Goal: Information Seeking & Learning: Learn about a topic

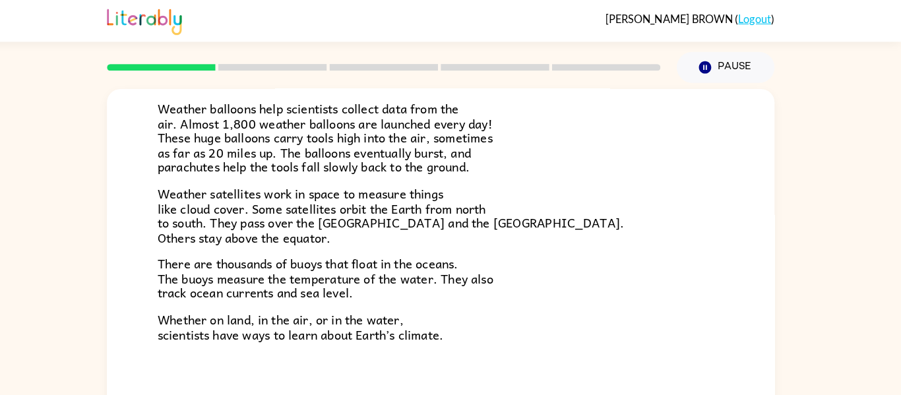
scroll to position [68, 0]
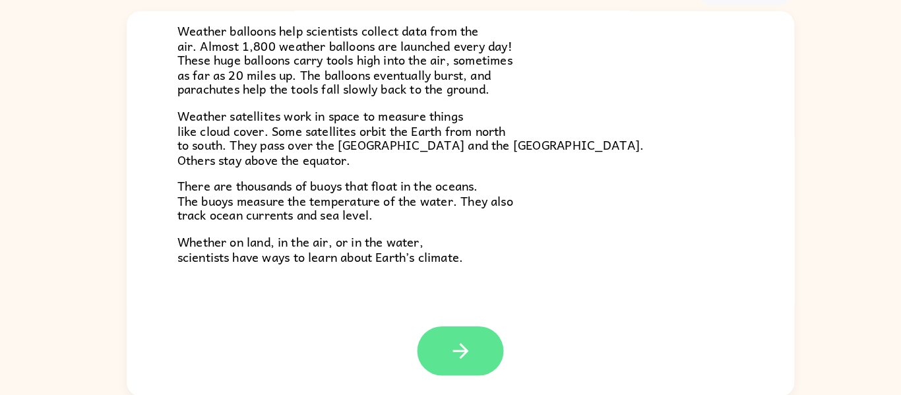
click at [456, 355] on icon "button" at bounding box center [450, 351] width 23 height 23
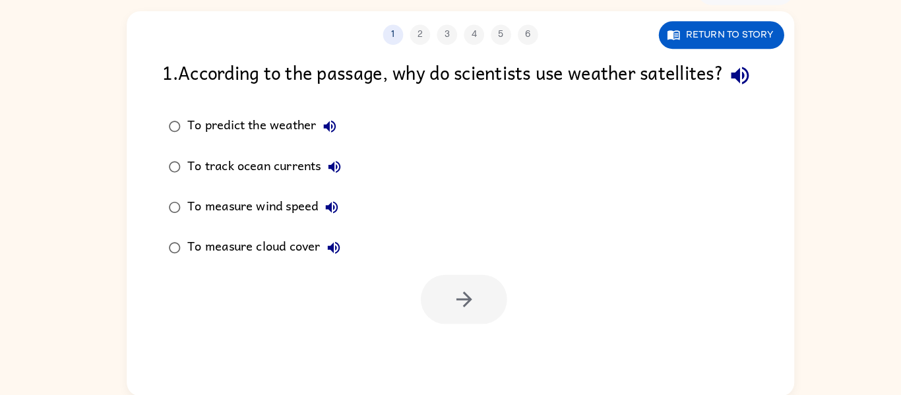
scroll to position [0, 0]
click at [700, 42] on button "Return to story" at bounding box center [706, 42] width 123 height 27
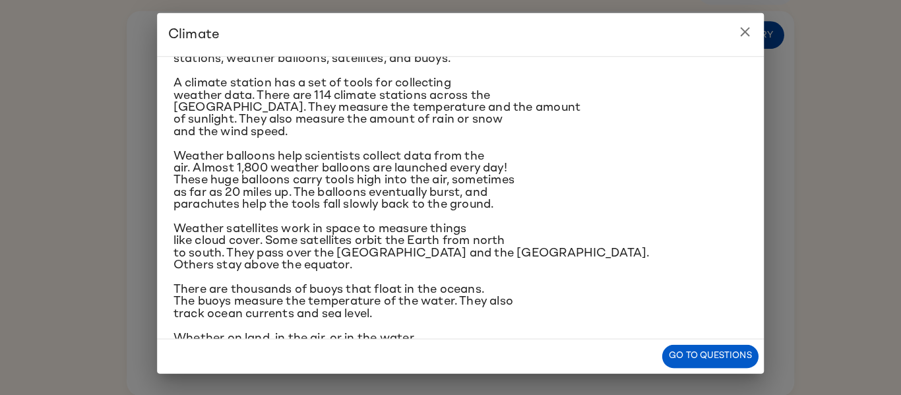
scroll to position [189, 0]
click at [684, 352] on button "Go to questions" at bounding box center [695, 357] width 94 height 23
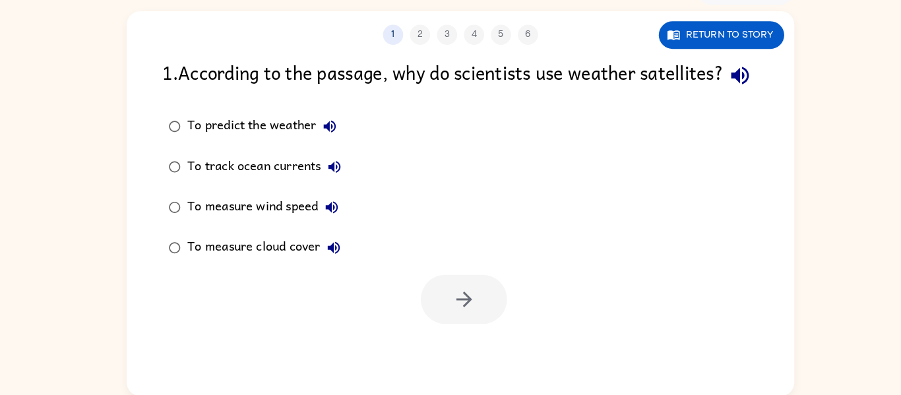
click at [222, 185] on div "To track ocean currents" at bounding box center [261, 171] width 157 height 26
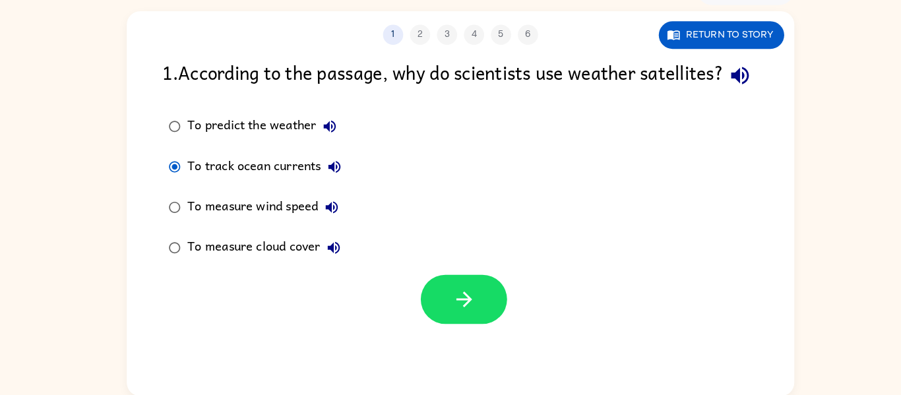
click at [234, 224] on div "To measure wind speed" at bounding box center [260, 211] width 154 height 26
click at [464, 325] on button "button" at bounding box center [454, 301] width 84 height 48
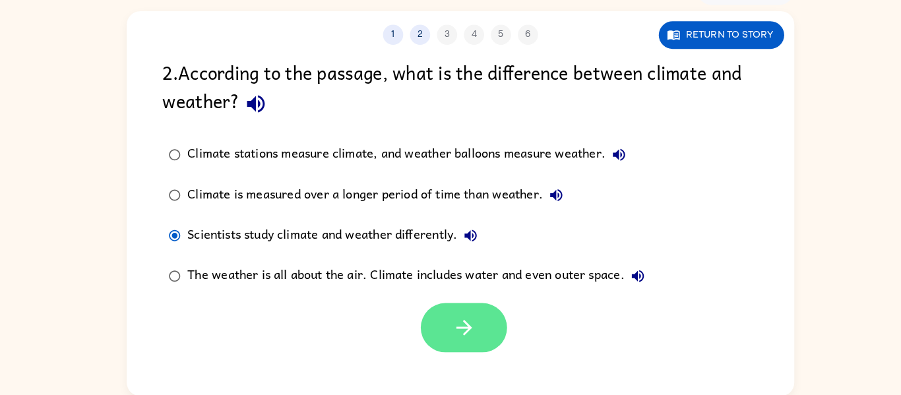
click at [457, 339] on icon "button" at bounding box center [454, 328] width 23 height 23
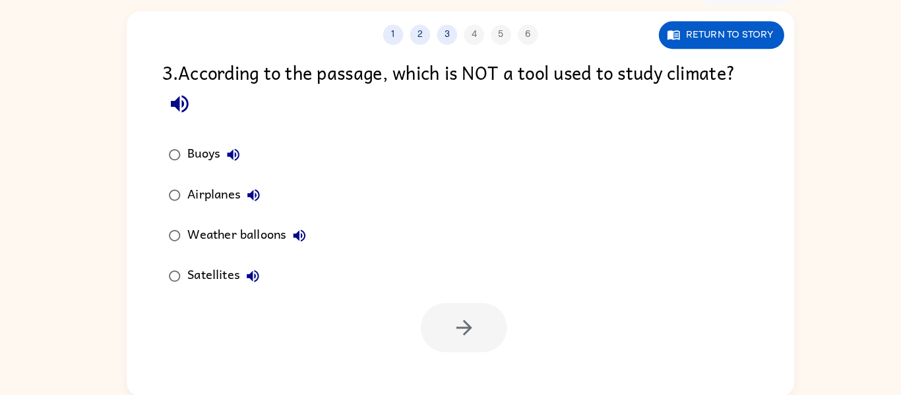
click at [207, 199] on div "Airplanes" at bounding box center [222, 199] width 78 height 26
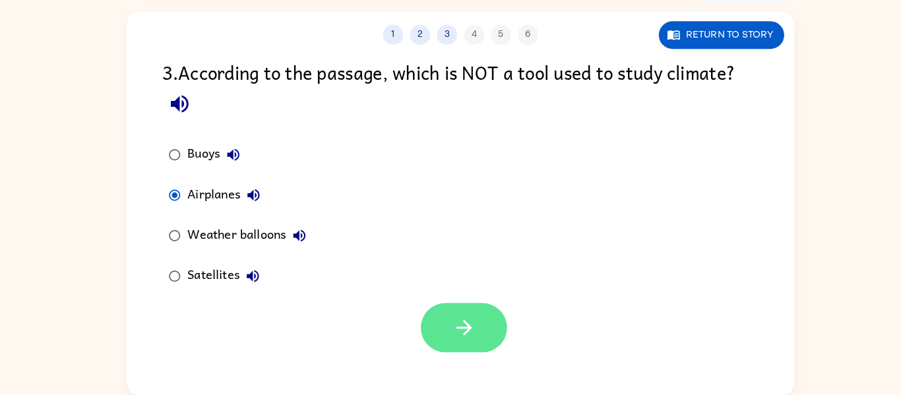
click at [449, 340] on icon "button" at bounding box center [454, 328] width 23 height 23
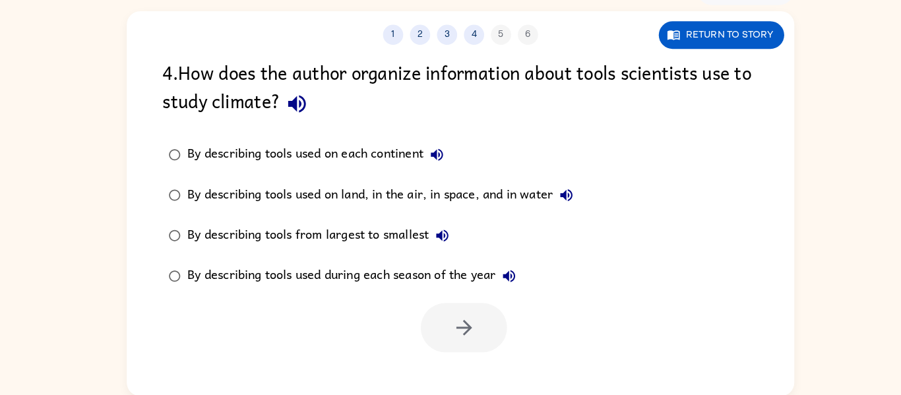
click at [193, 214] on label "By describing tools used on land, in the air, in space, and in water" at bounding box center [363, 199] width 422 height 40
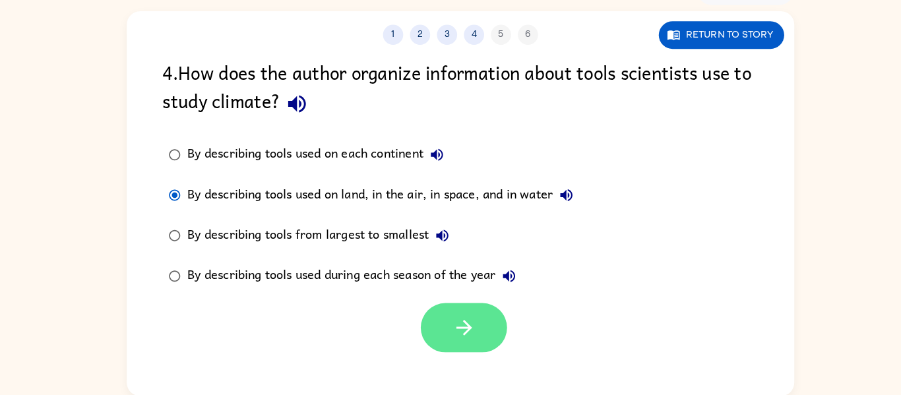
click at [446, 337] on icon "button" at bounding box center [454, 328] width 23 height 23
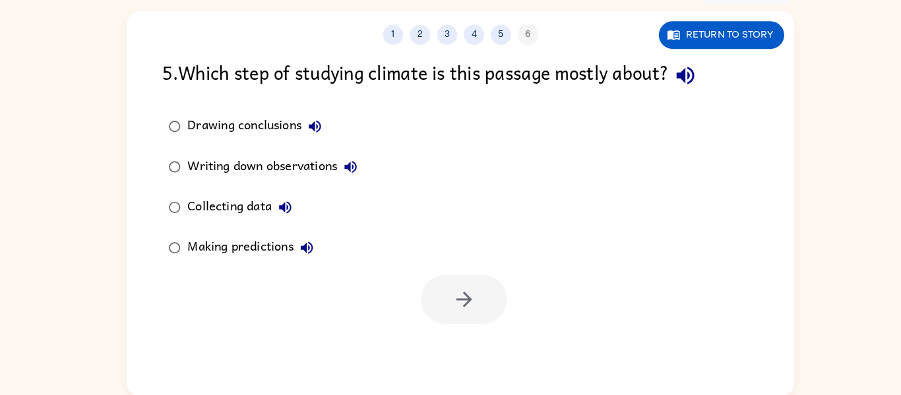
click at [223, 222] on div "Collecting data" at bounding box center [237, 211] width 109 height 26
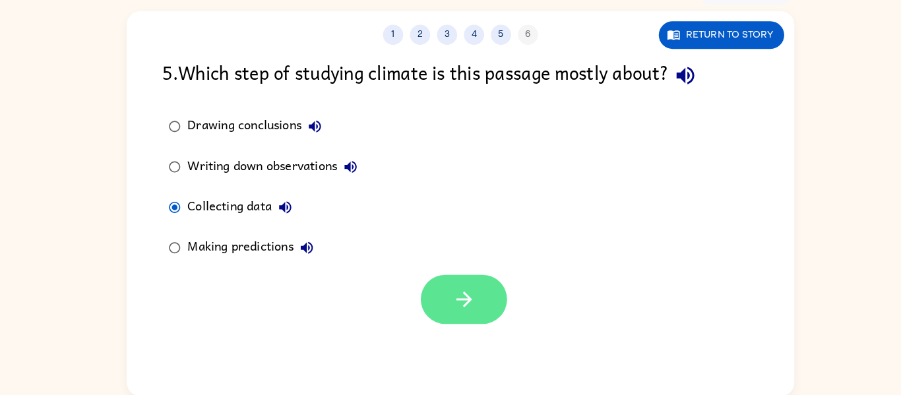
click at [447, 317] on button "button" at bounding box center [454, 301] width 84 height 48
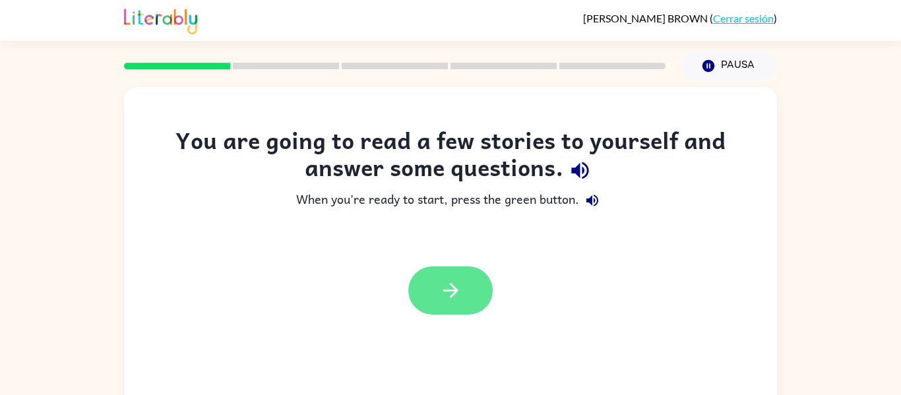
click at [467, 296] on button "button" at bounding box center [450, 291] width 84 height 48
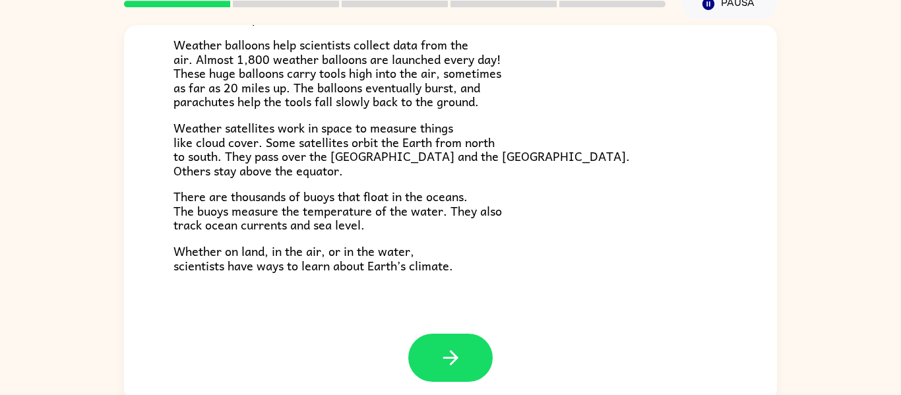
scroll to position [69, 0]
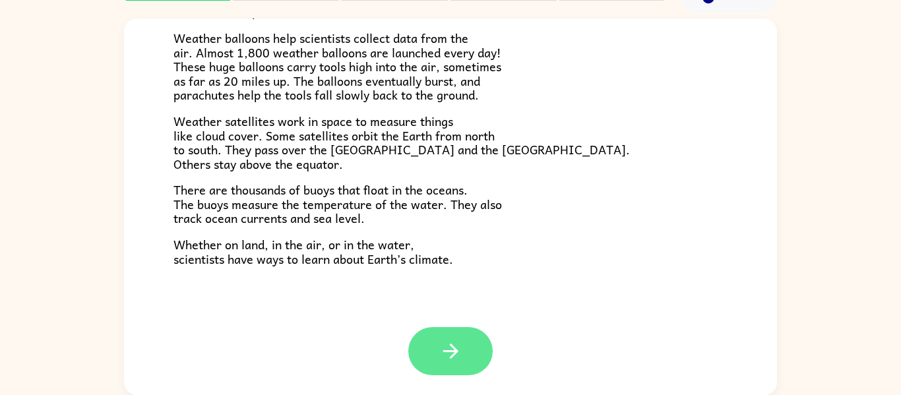
click at [470, 358] on button "button" at bounding box center [450, 351] width 84 height 48
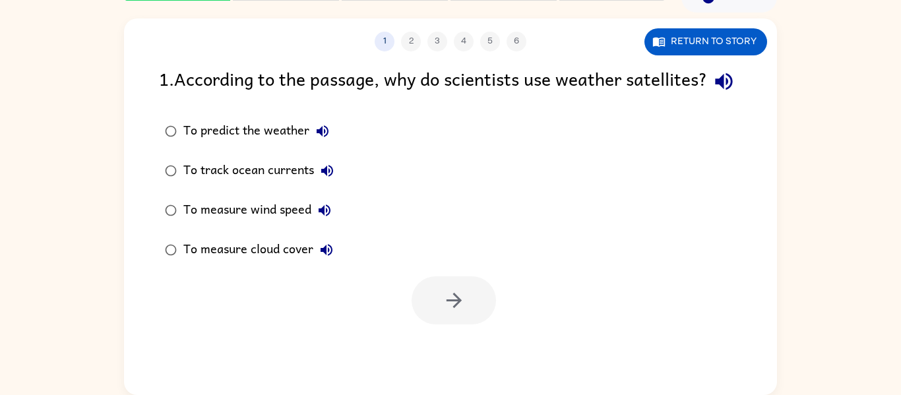
scroll to position [0, 0]
click at [459, 308] on icon "button" at bounding box center [453, 300] width 15 height 15
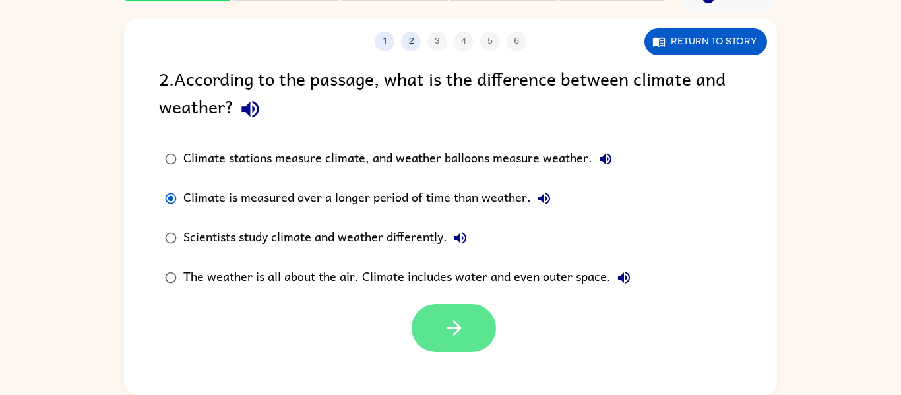
click at [461, 332] on icon "button" at bounding box center [454, 328] width 23 height 23
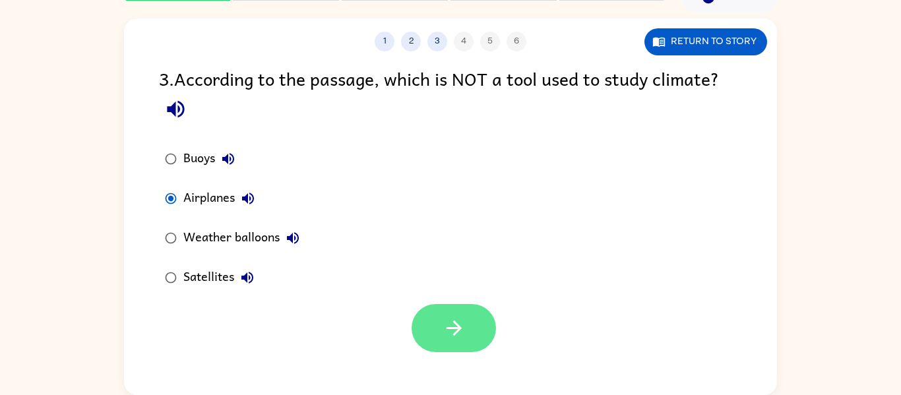
click at [444, 342] on button "button" at bounding box center [454, 328] width 84 height 48
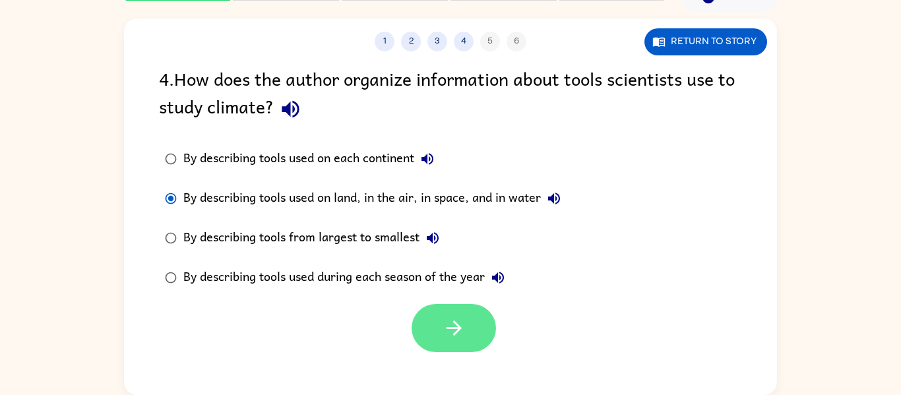
click at [447, 344] on button "button" at bounding box center [454, 328] width 84 height 48
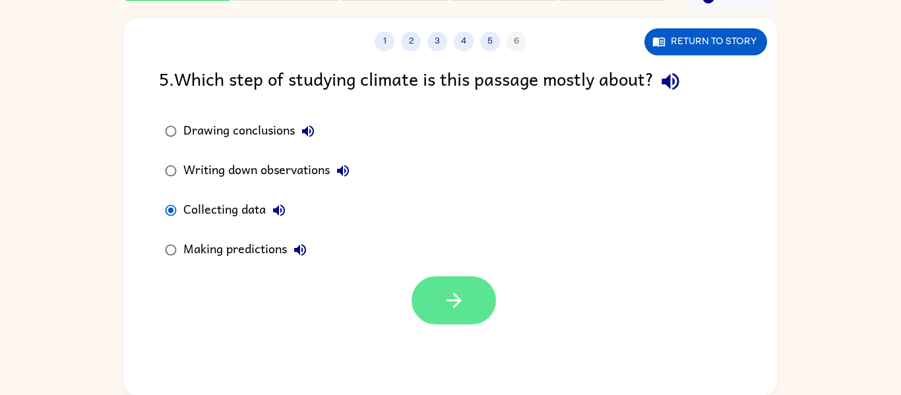
click at [443, 321] on button "button" at bounding box center [454, 300] width 84 height 48
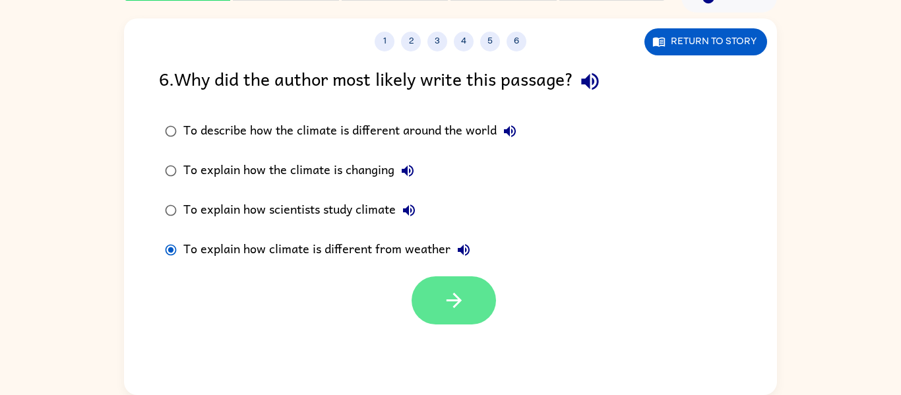
click at [428, 303] on button "button" at bounding box center [454, 300] width 84 height 48
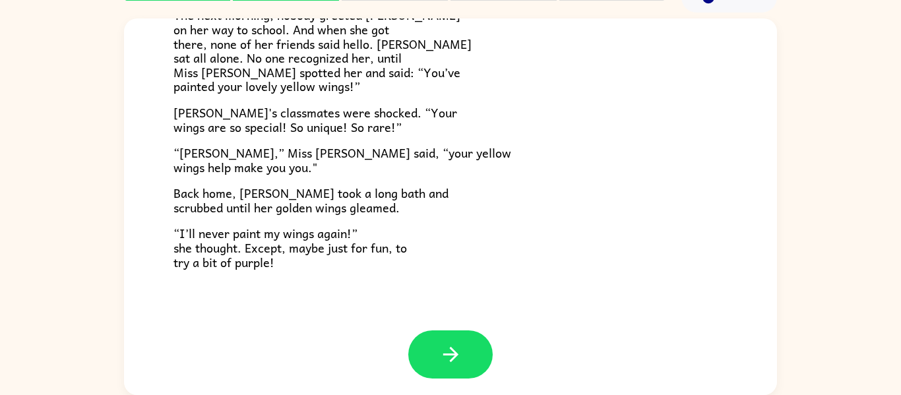
scroll to position [369, 0]
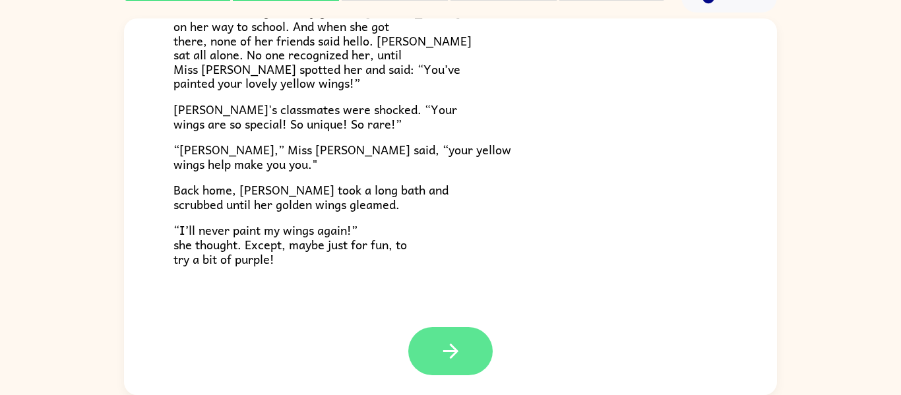
click at [436, 342] on button "button" at bounding box center [450, 351] width 84 height 48
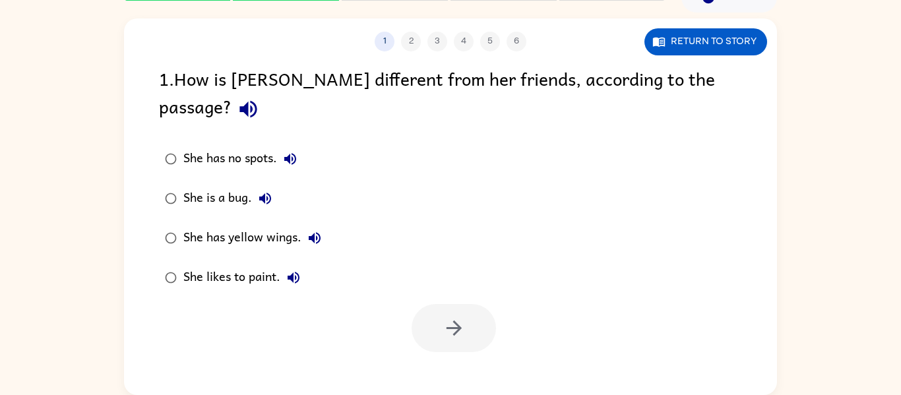
scroll to position [0, 0]
click at [711, 46] on button "Return to story" at bounding box center [706, 41] width 123 height 27
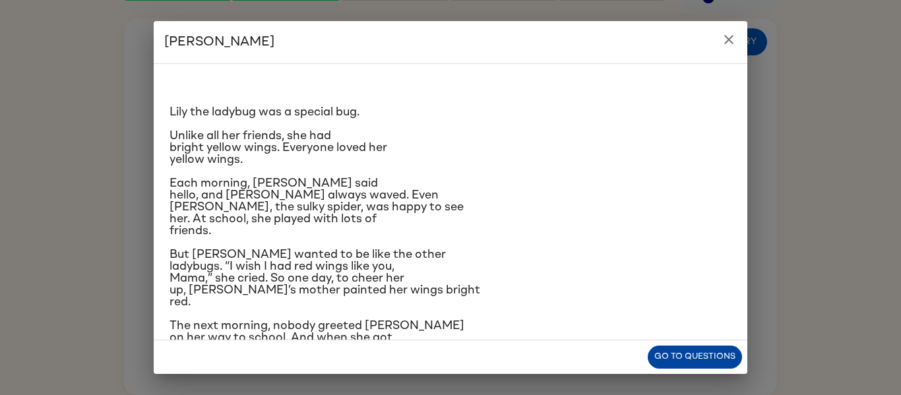
click at [707, 352] on button "Go to questions" at bounding box center [695, 357] width 94 height 23
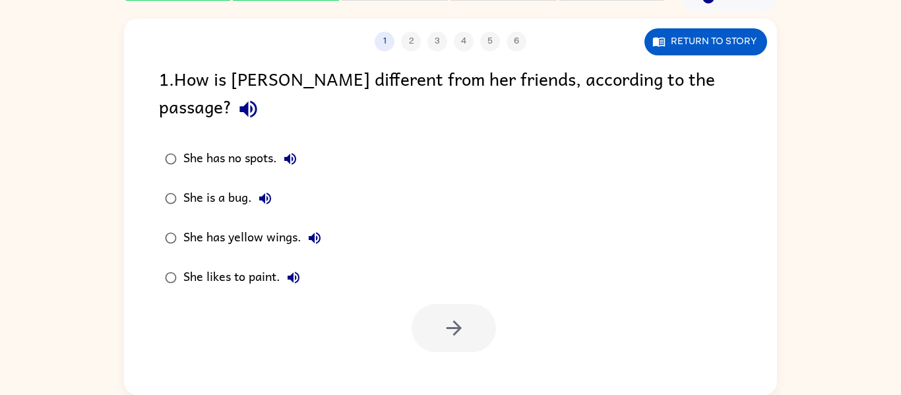
click at [203, 225] on div "She has yellow wings." at bounding box center [255, 238] width 144 height 26
click at [460, 317] on icon "button" at bounding box center [454, 328] width 23 height 23
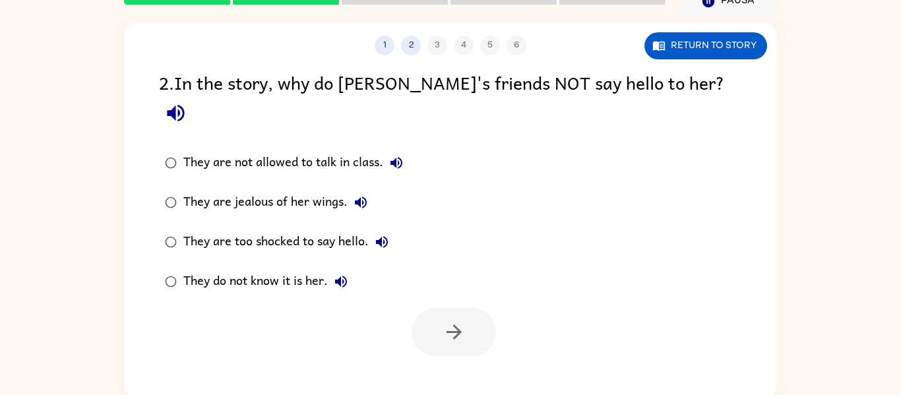
scroll to position [69, 0]
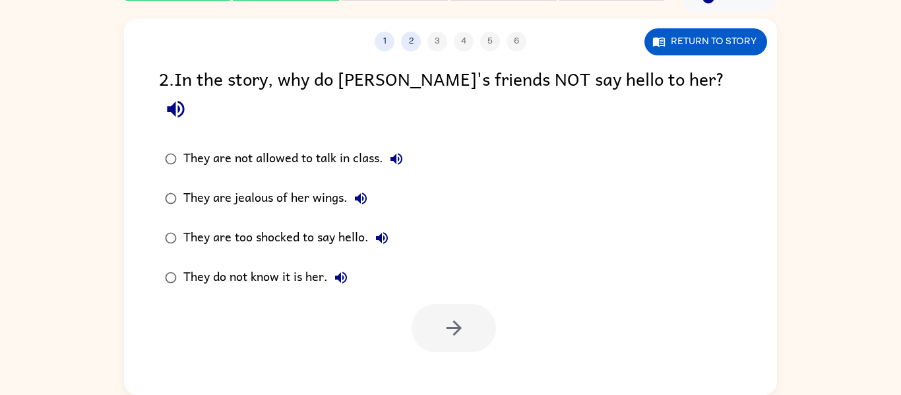
click at [352, 185] on button "They are jealous of her wings." at bounding box center [361, 198] width 26 height 26
click at [338, 185] on div "They are jealous of her wings." at bounding box center [278, 198] width 191 height 26
click at [328, 185] on div "They are jealous of her wings." at bounding box center [278, 198] width 191 height 26
click at [455, 317] on icon "button" at bounding box center [454, 328] width 23 height 23
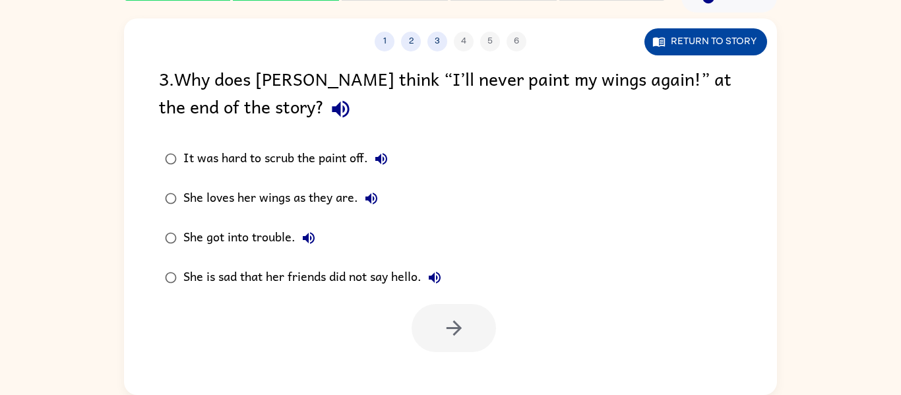
click at [724, 53] on button "Return to story" at bounding box center [706, 41] width 123 height 27
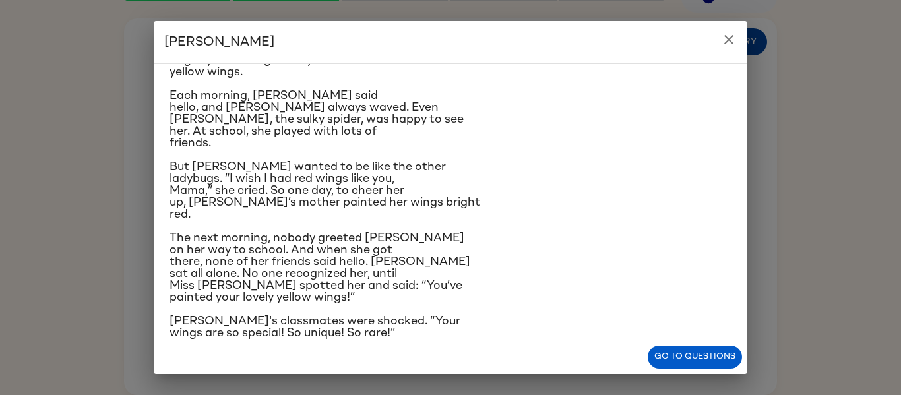
scroll to position [228, 0]
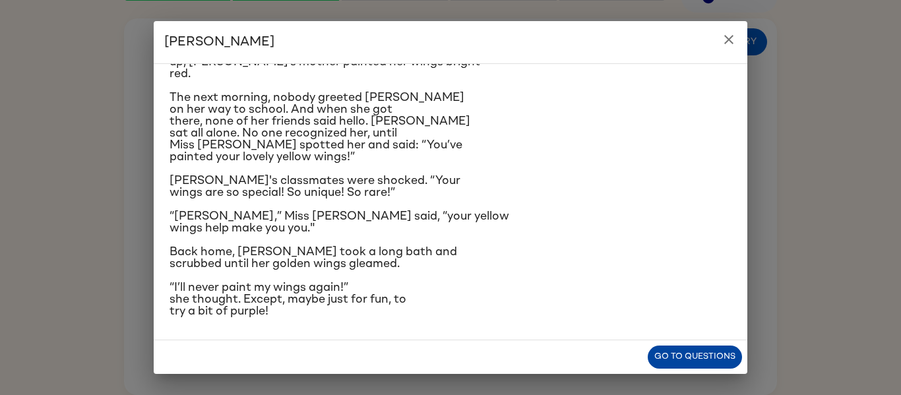
click at [697, 356] on button "Go to questions" at bounding box center [695, 357] width 94 height 23
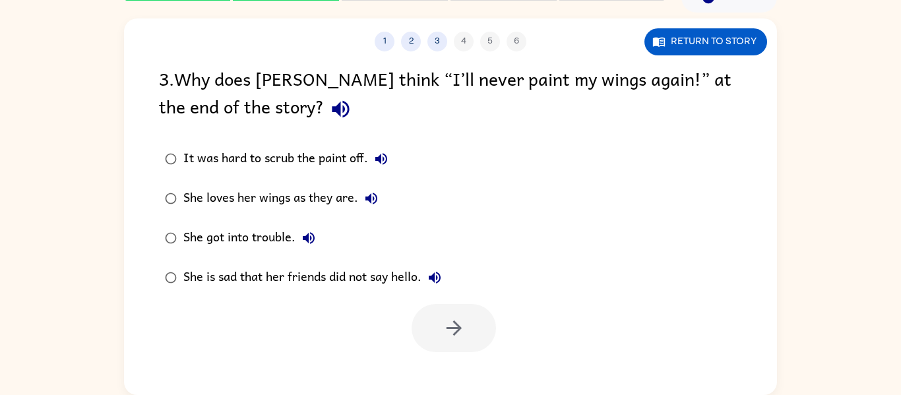
click at [364, 199] on icon "button" at bounding box center [372, 199] width 16 height 16
click at [247, 206] on div "She loves her wings as they are." at bounding box center [283, 198] width 201 height 26
click at [452, 332] on icon "button" at bounding box center [454, 328] width 23 height 23
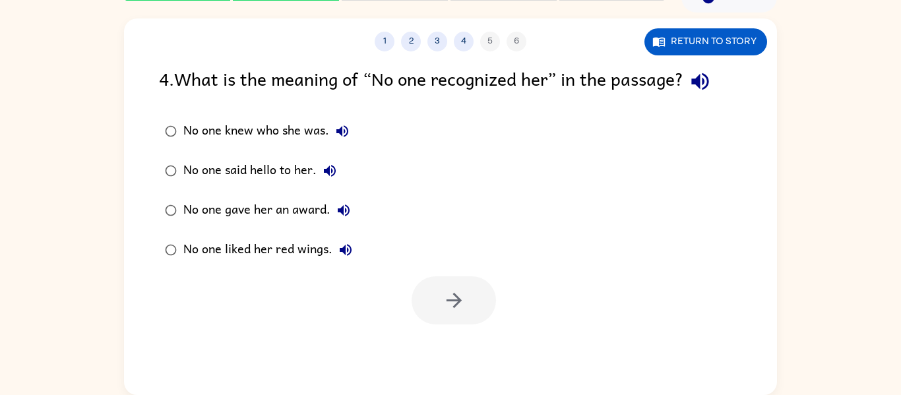
click at [209, 124] on div "No one knew who she was." at bounding box center [269, 131] width 172 height 26
click at [437, 309] on button "button" at bounding box center [454, 300] width 84 height 48
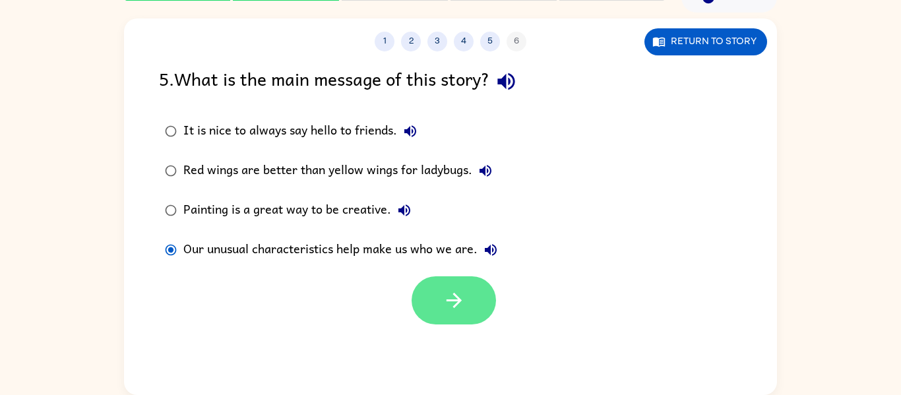
click at [432, 312] on button "button" at bounding box center [454, 300] width 84 height 48
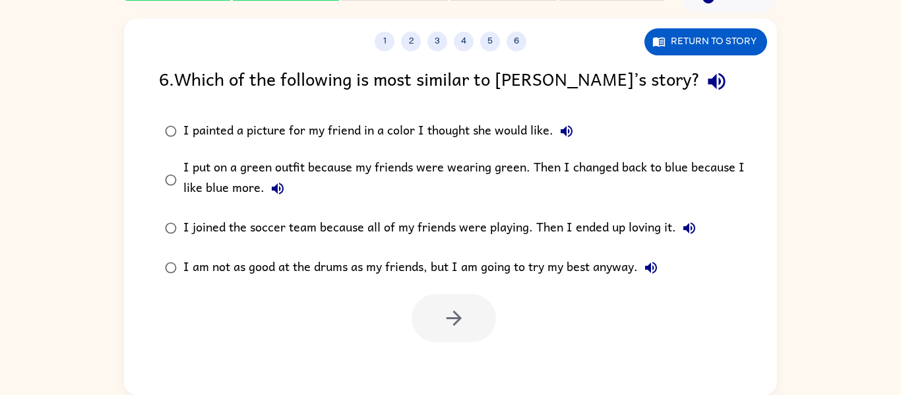
click at [862, 356] on div "1 2 3 4 5 6 Return to story 6 . Which of the following is most similar to [PERS…" at bounding box center [450, 204] width 901 height 383
click at [447, 330] on icon "button" at bounding box center [454, 318] width 23 height 23
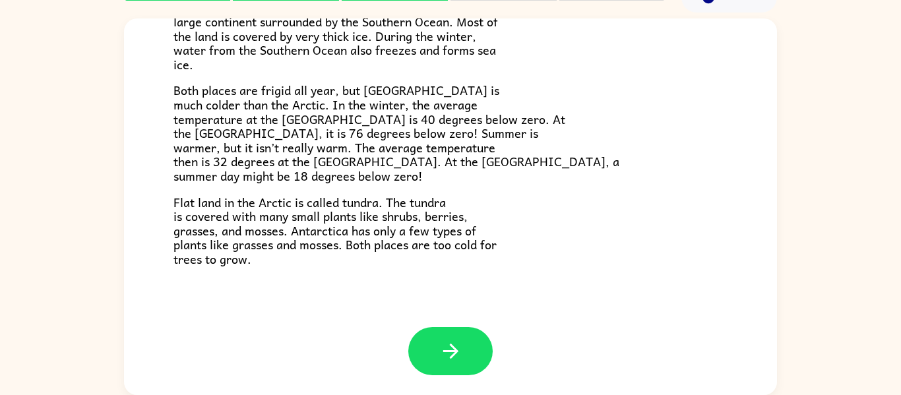
scroll to position [66, 0]
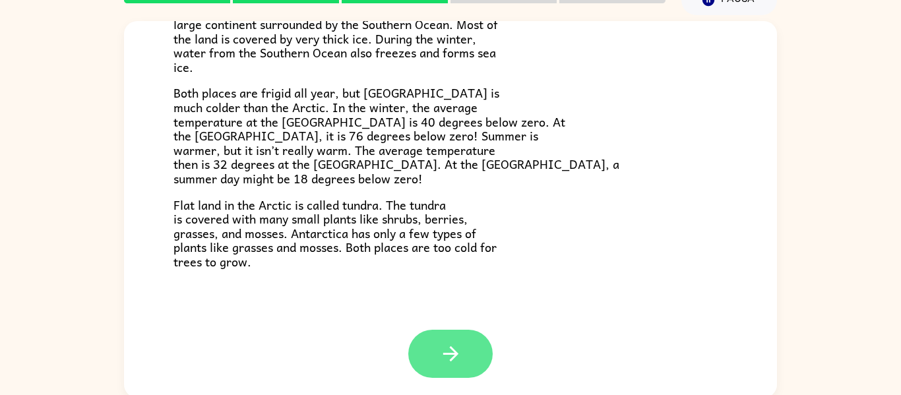
click at [478, 369] on button "button" at bounding box center [450, 354] width 84 height 48
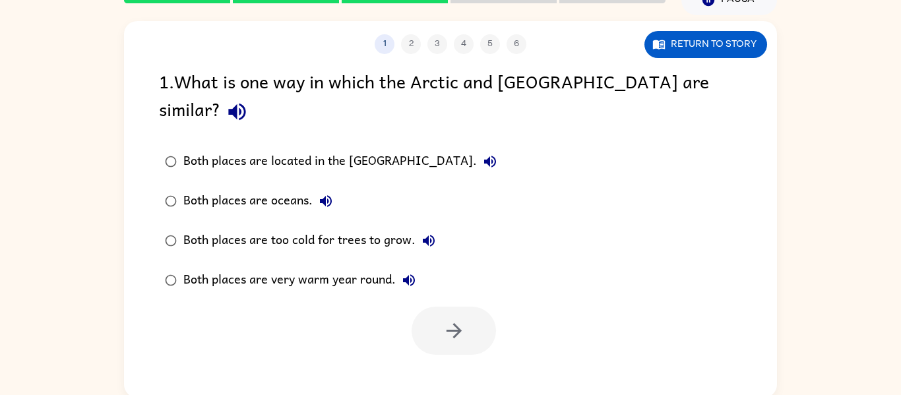
scroll to position [0, 0]
click at [224, 228] on div "Both places are too cold for trees to grow." at bounding box center [312, 241] width 259 height 26
click at [456, 321] on button "button" at bounding box center [454, 331] width 84 height 48
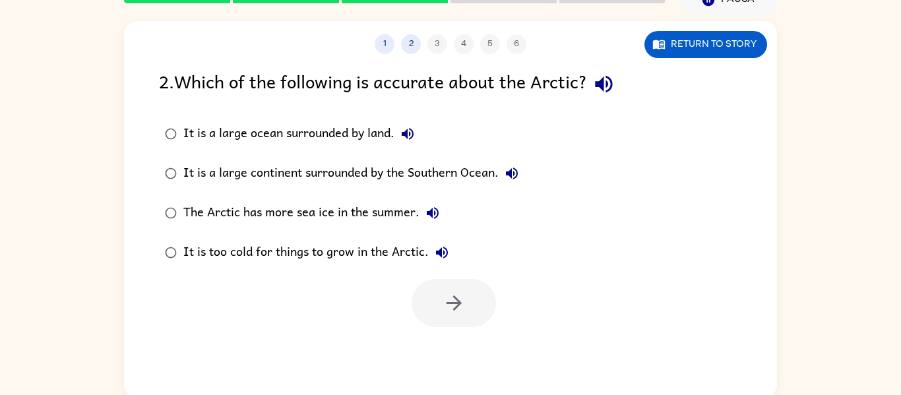
click at [282, 184] on div "It is a large continent surrounded by the Southern Ocean." at bounding box center [354, 173] width 342 height 26
click at [454, 308] on icon "button" at bounding box center [454, 303] width 23 height 23
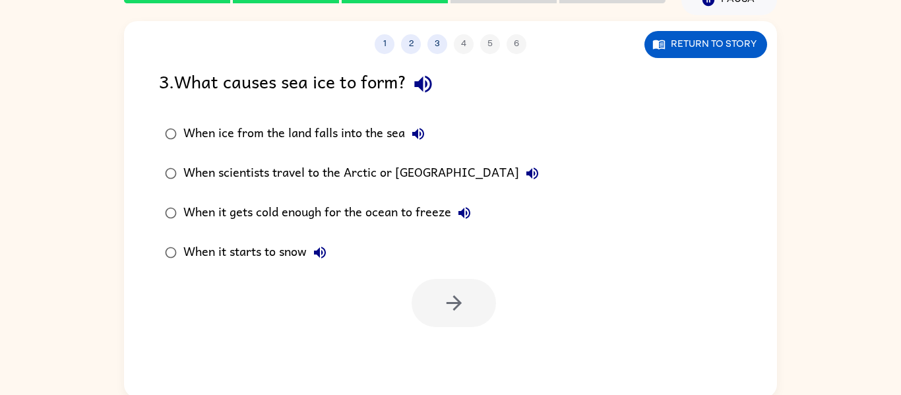
click at [263, 221] on div "When it gets cold enough for the ocean to freeze" at bounding box center [330, 213] width 294 height 26
click at [478, 296] on button "button" at bounding box center [454, 303] width 84 height 48
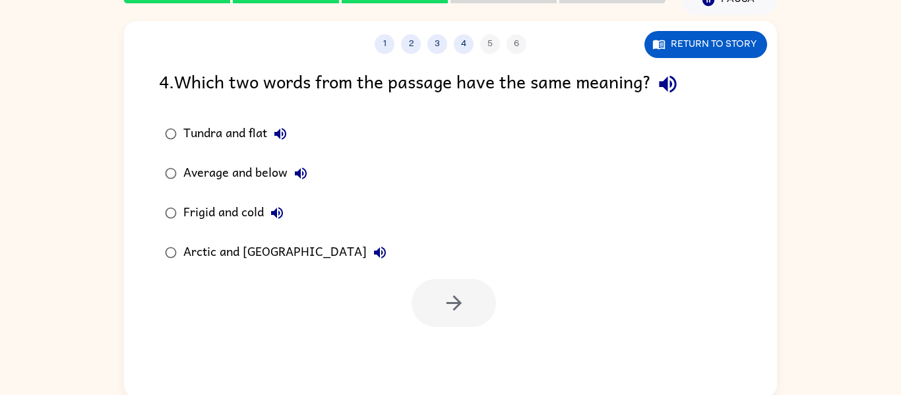
click at [247, 263] on div "Arctic and [GEOGRAPHIC_DATA]" at bounding box center [288, 253] width 210 height 26
click at [454, 308] on icon "button" at bounding box center [454, 303] width 23 height 23
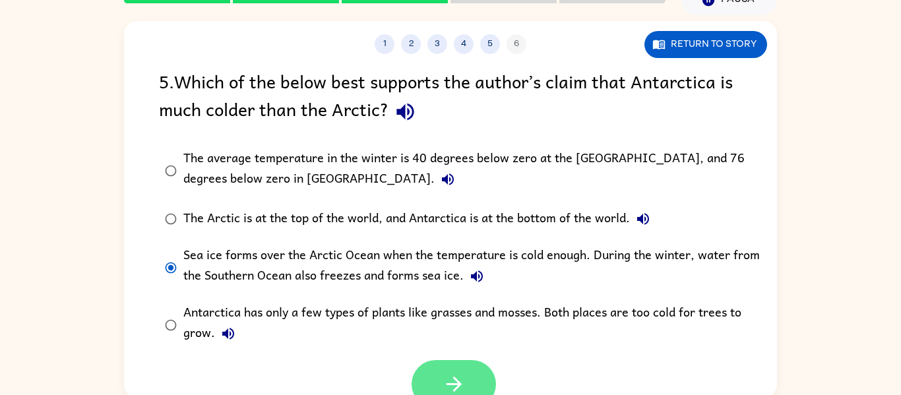
click at [430, 385] on button "button" at bounding box center [454, 384] width 84 height 48
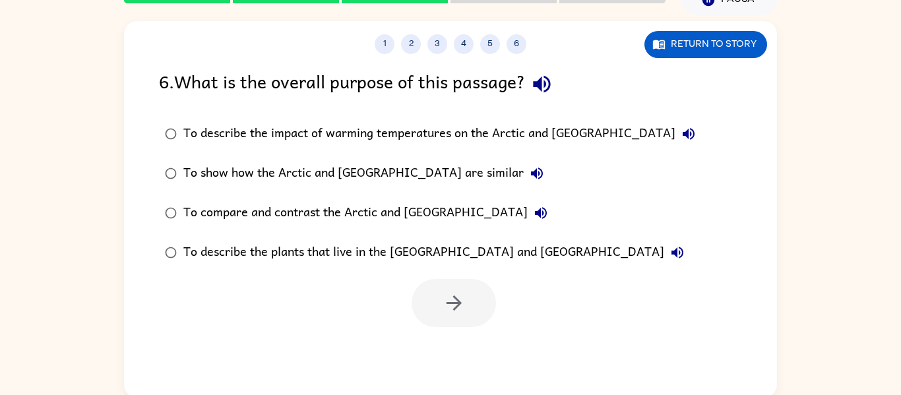
click at [886, 212] on div "1 2 3 4 5 6 Return to story 6 . What is the overall purpose of this passage? To…" at bounding box center [450, 206] width 901 height 383
click at [883, 212] on div "1 2 3 4 5 6 Return to story 6 . What is the overall purpose of this passage? To…" at bounding box center [450, 206] width 901 height 383
click at [210, 224] on div "To compare and contrast the Arctic and [GEOGRAPHIC_DATA]" at bounding box center [368, 213] width 371 height 26
click at [469, 291] on button "button" at bounding box center [454, 303] width 84 height 48
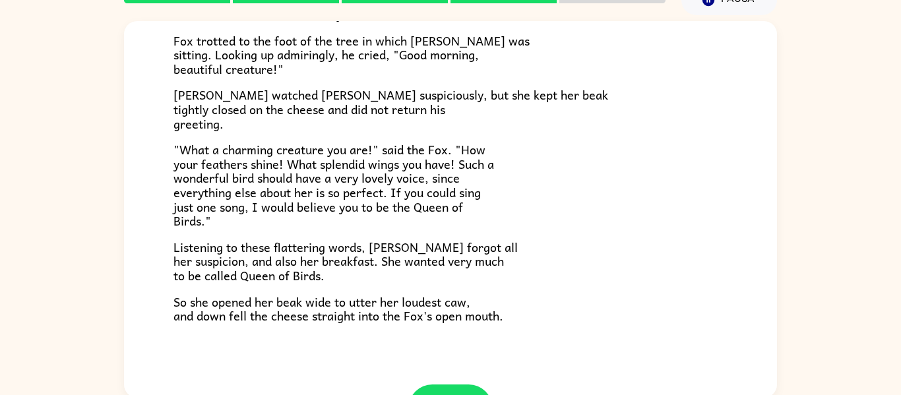
scroll to position [259, 0]
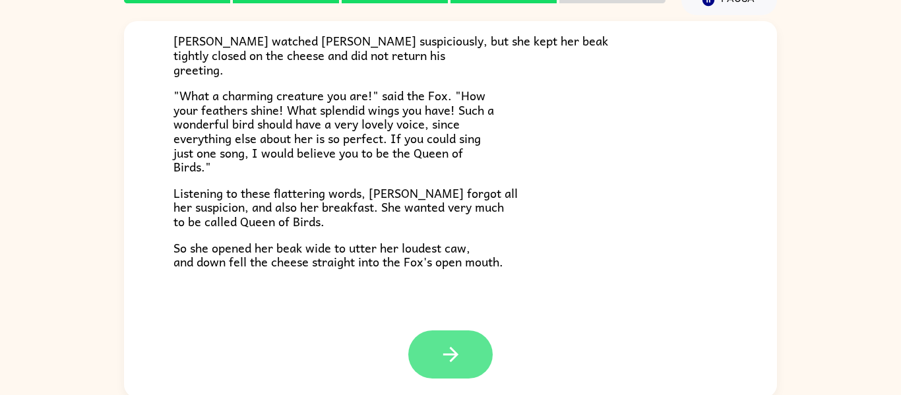
click at [436, 342] on button "button" at bounding box center [450, 355] width 84 height 48
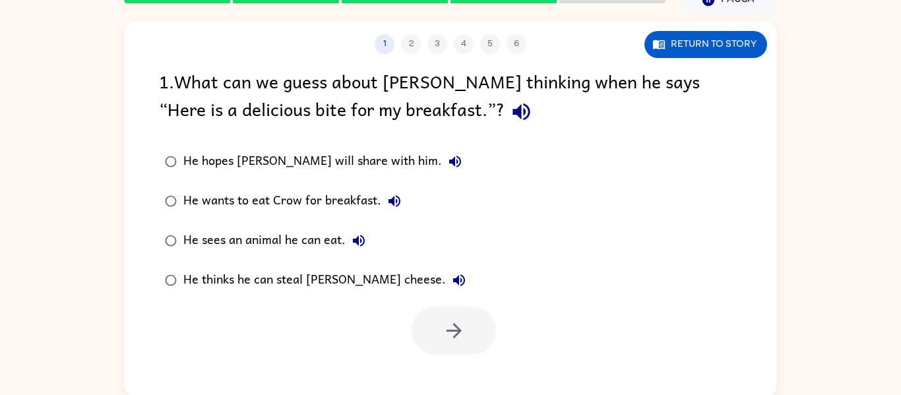
scroll to position [0, 0]
click at [447, 334] on icon "button" at bounding box center [454, 330] width 23 height 23
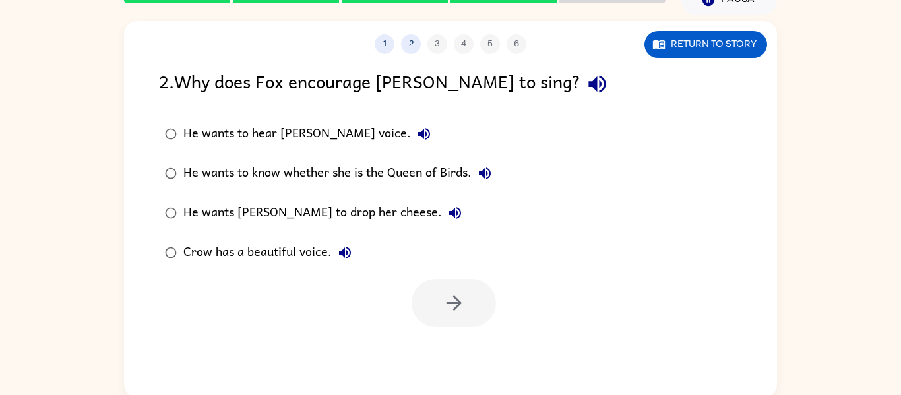
click at [197, 198] on label "He wants [PERSON_NAME] to drop her cheese." at bounding box center [328, 213] width 353 height 40
click at [483, 315] on button "button" at bounding box center [454, 303] width 84 height 48
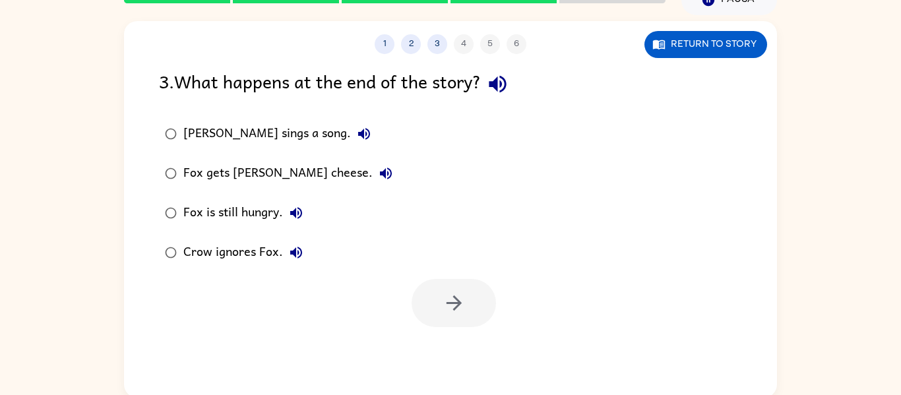
click at [246, 222] on div "Fox is still hungry." at bounding box center [246, 213] width 126 height 26
click at [462, 305] on icon "button" at bounding box center [454, 303] width 23 height 23
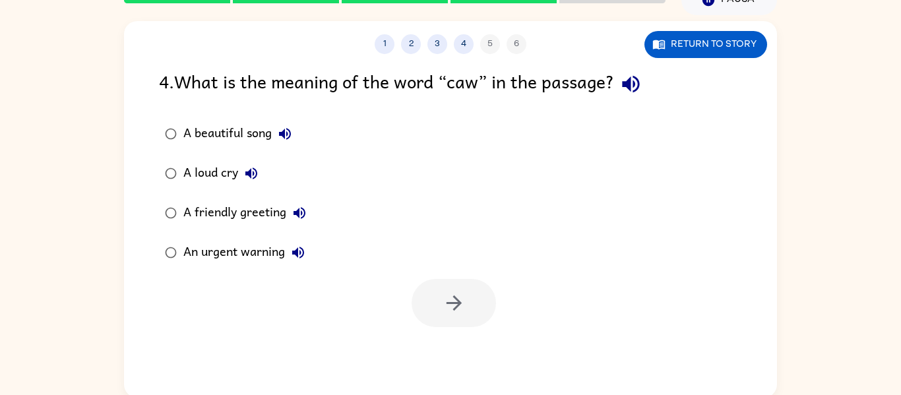
click at [194, 129] on div "A beautiful song" at bounding box center [240, 134] width 115 height 26
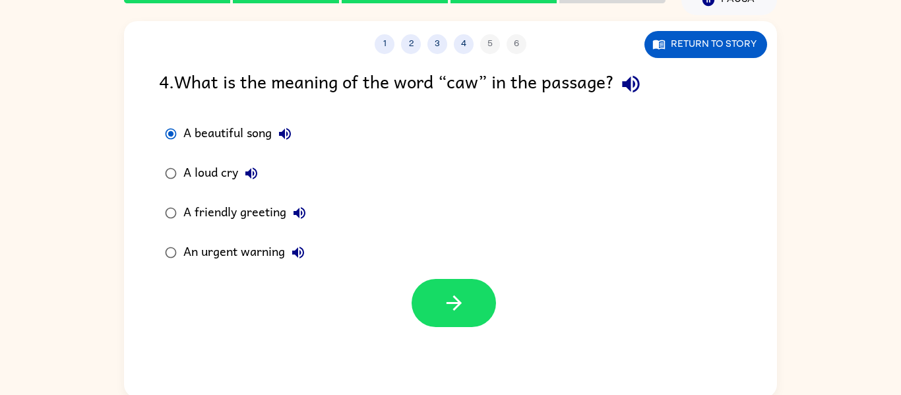
scroll to position [67, 0]
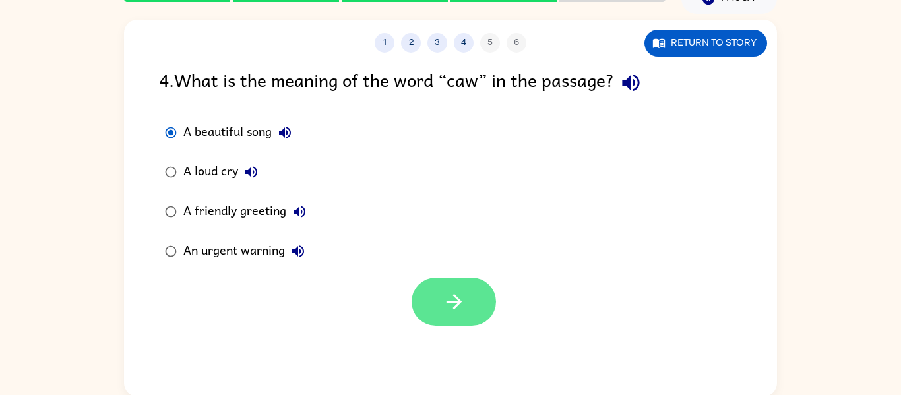
click at [453, 298] on icon "button" at bounding box center [454, 301] width 23 height 23
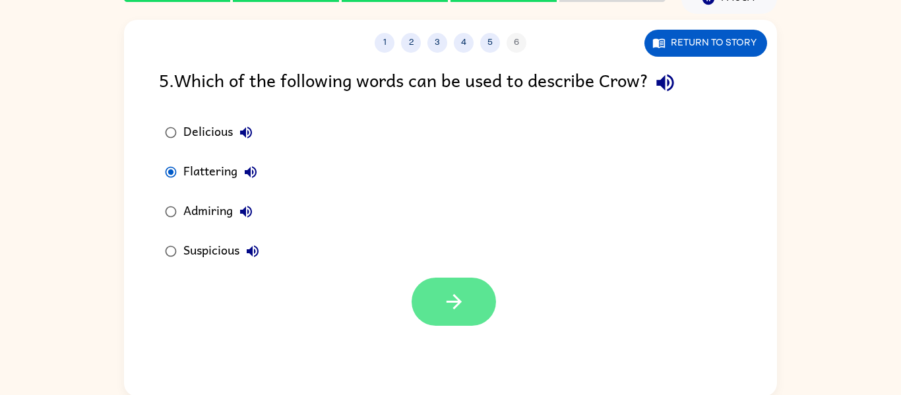
click at [478, 307] on button "button" at bounding box center [454, 302] width 84 height 48
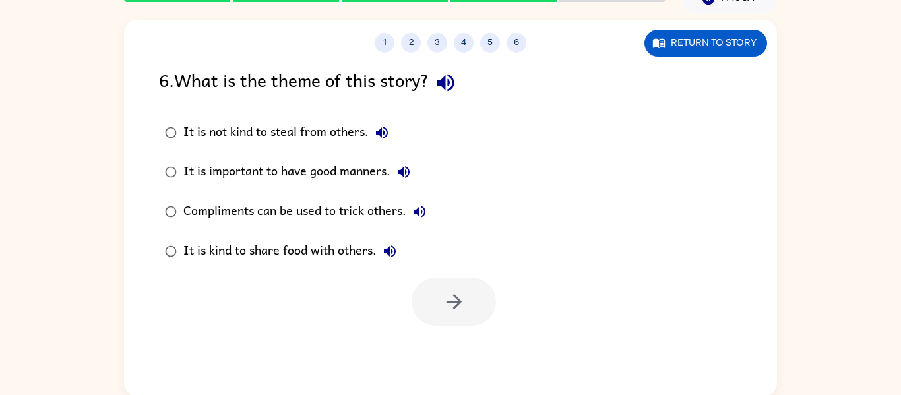
click at [261, 227] on label "Compliments can be used to trick others." at bounding box center [296, 212] width 288 height 40
click at [455, 304] on icon "button" at bounding box center [454, 301] width 23 height 23
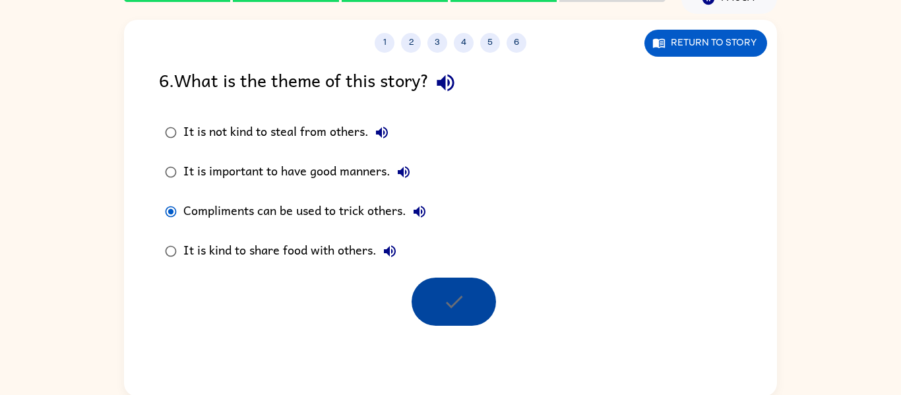
scroll to position [45, 0]
